Goal: Task Accomplishment & Management: Complete application form

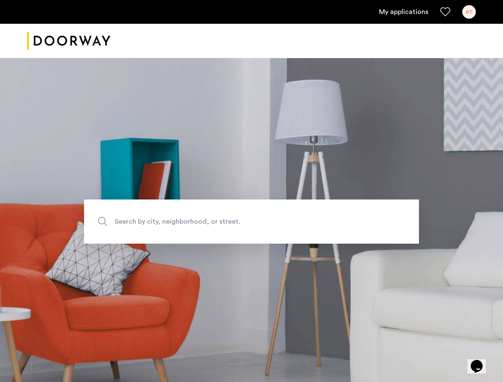
click at [414, 14] on link "My applications" at bounding box center [403, 12] width 49 height 10
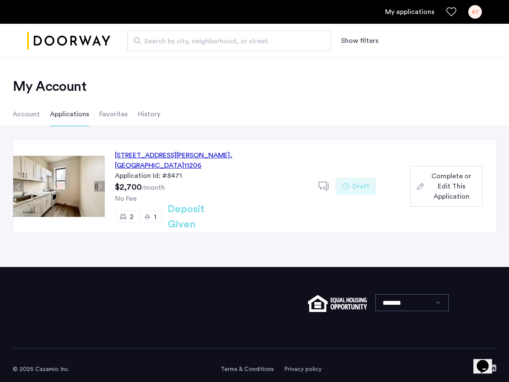
click at [110, 113] on li "Favorites" at bounding box center [113, 114] width 28 height 24
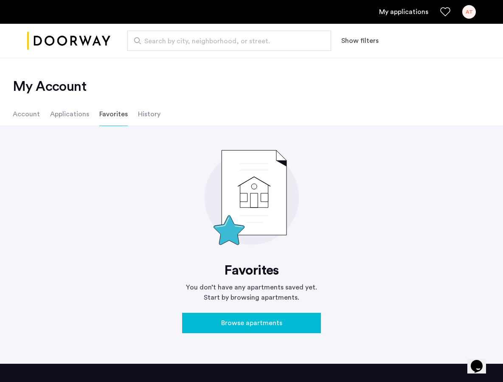
click at [148, 115] on li "History" at bounding box center [149, 114] width 22 height 24
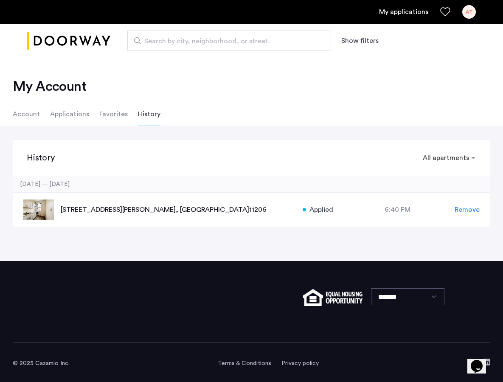
click at [26, 117] on li "Account" at bounding box center [26, 114] width 27 height 24
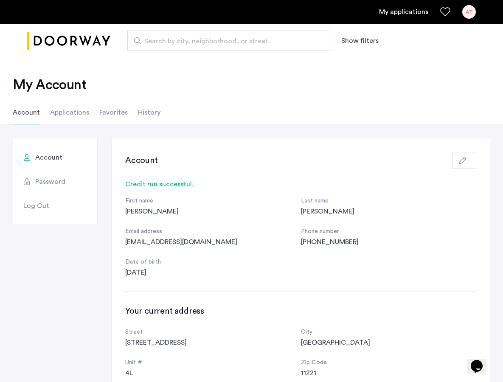
scroll to position [3, 0]
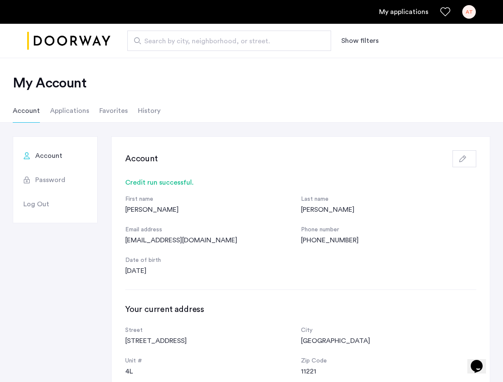
click at [73, 115] on li "Applications" at bounding box center [69, 111] width 39 height 24
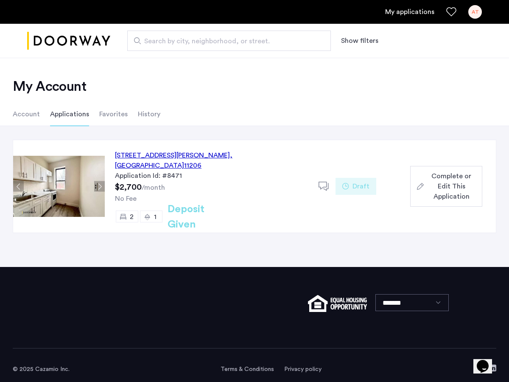
click at [172, 157] on div "86 Lewis Avenue, Unit 3R, Brooklyn , NY 11206" at bounding box center [211, 160] width 193 height 20
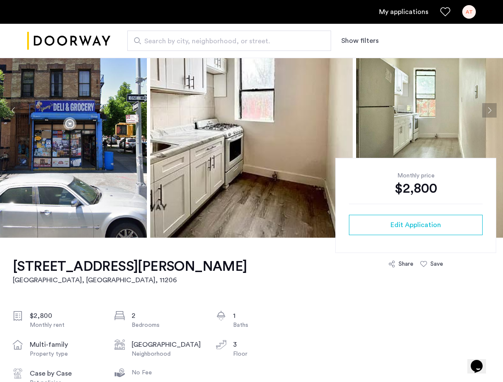
scroll to position [76, 0]
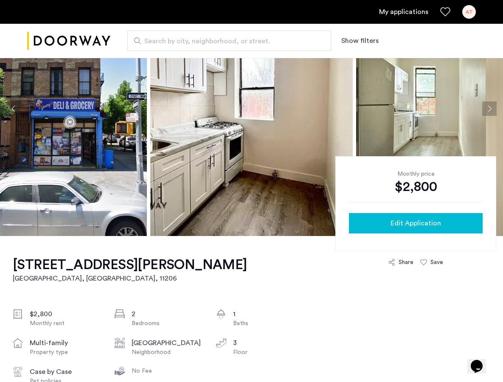
click at [372, 221] on div "Edit Application" at bounding box center [415, 223] width 120 height 10
